Goal: Check status: Check status

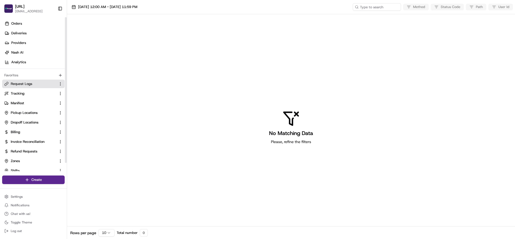
click at [20, 85] on span "Request Logs" at bounding box center [21, 84] width 21 height 5
click at [106, 3] on button "[DATE] 12:00 AM - [DATE] 11:59 PM" at bounding box center [104, 7] width 71 height 8
click at [96, 92] on button "20" at bounding box center [96, 91] width 9 height 9
type input "[DATE]"
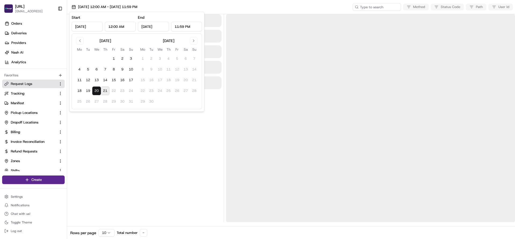
click at [101, 92] on button "21" at bounding box center [105, 91] width 9 height 9
type input "[DATE]"
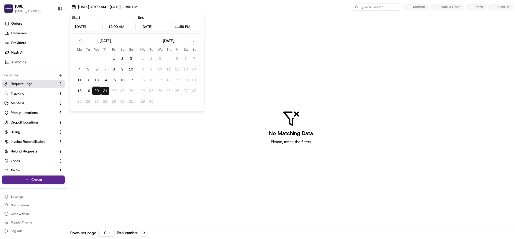
click at [119, 159] on div "No Matching Data Please, refine the filters" at bounding box center [291, 127] width 448 height 227
